Goal: Find specific page/section: Find specific page/section

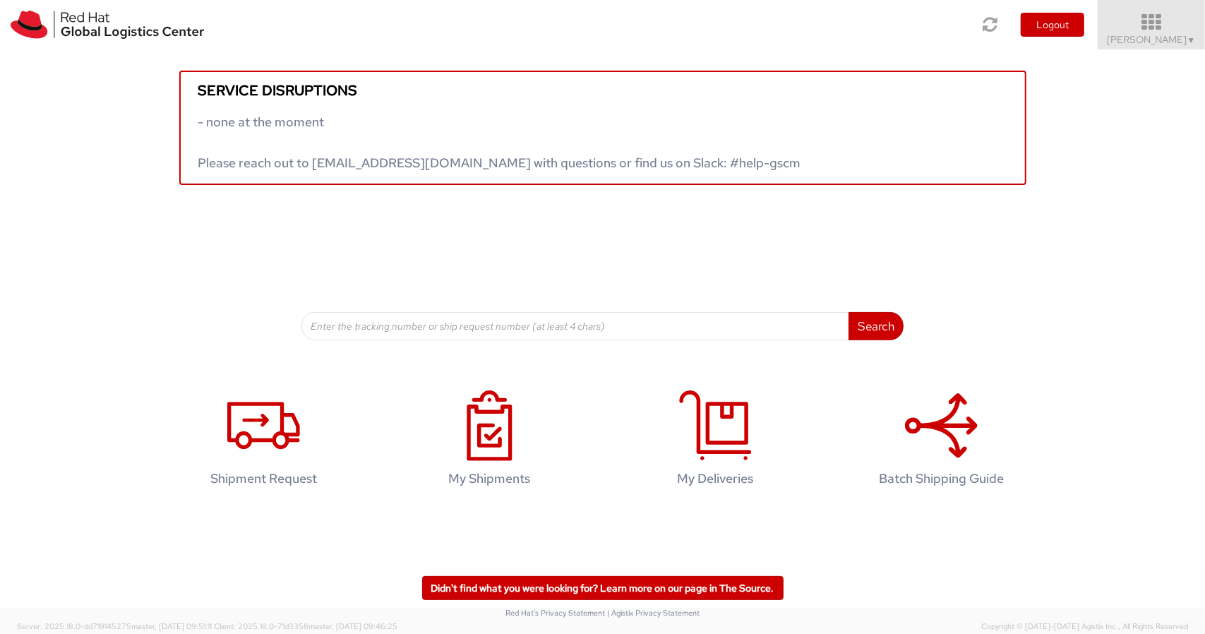
click at [1164, 22] on icon at bounding box center [1152, 23] width 124 height 20
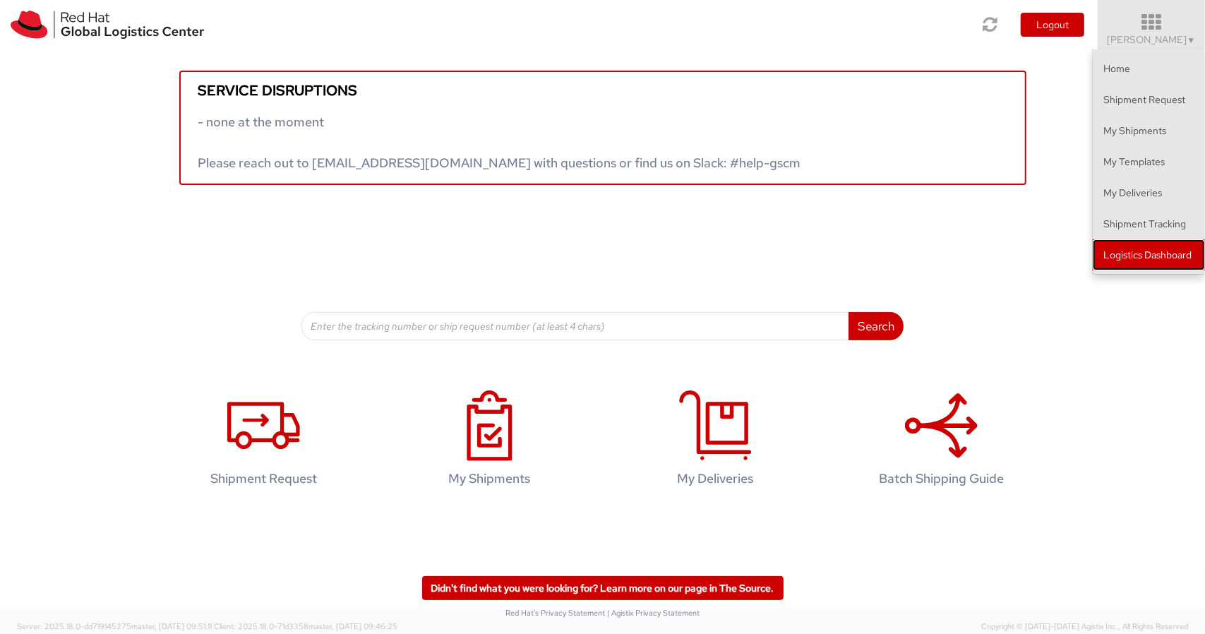
click at [1176, 261] on link "Logistics Dashboard" at bounding box center [1149, 254] width 112 height 31
